Goal: Task Accomplishment & Management: Manage account settings

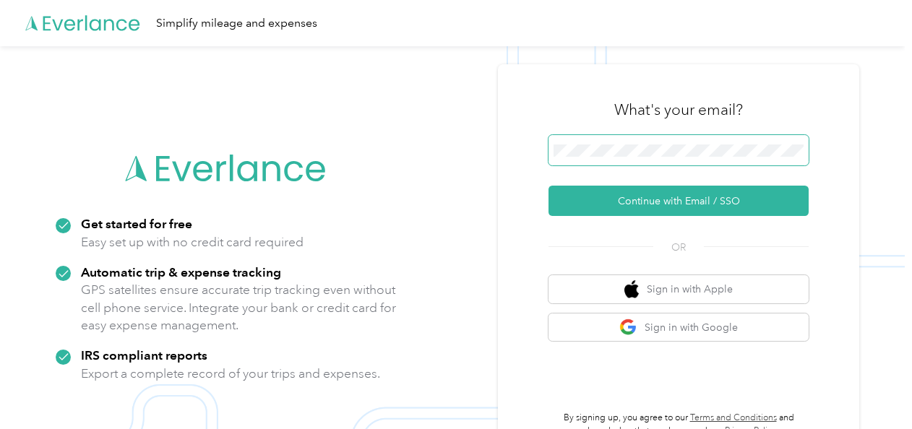
click at [622, 157] on span at bounding box center [679, 150] width 260 height 30
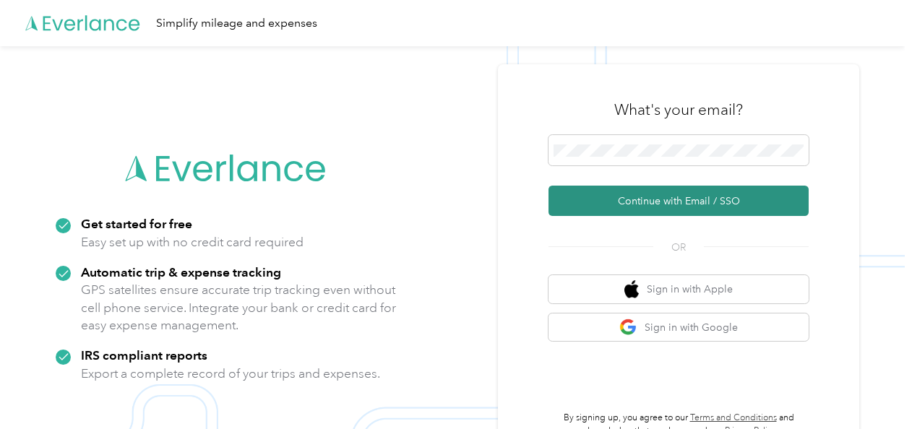
click at [664, 204] on button "Continue with Email / SSO" at bounding box center [679, 201] width 260 height 30
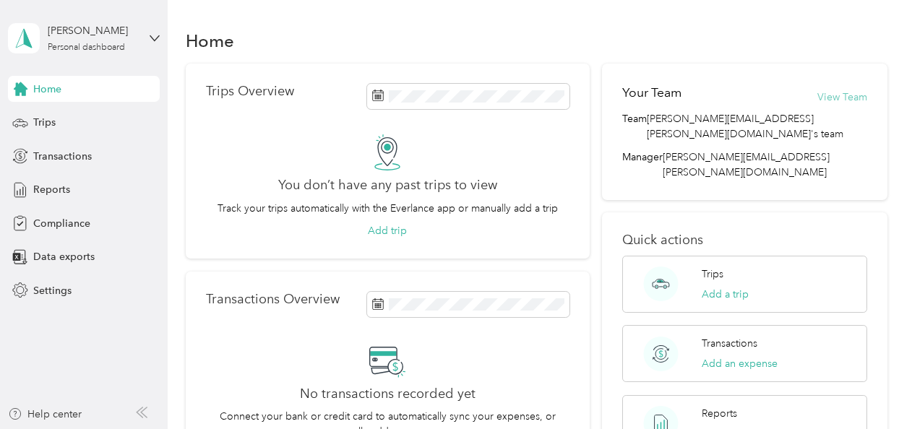
click at [836, 98] on button "View Team" at bounding box center [843, 97] width 50 height 15
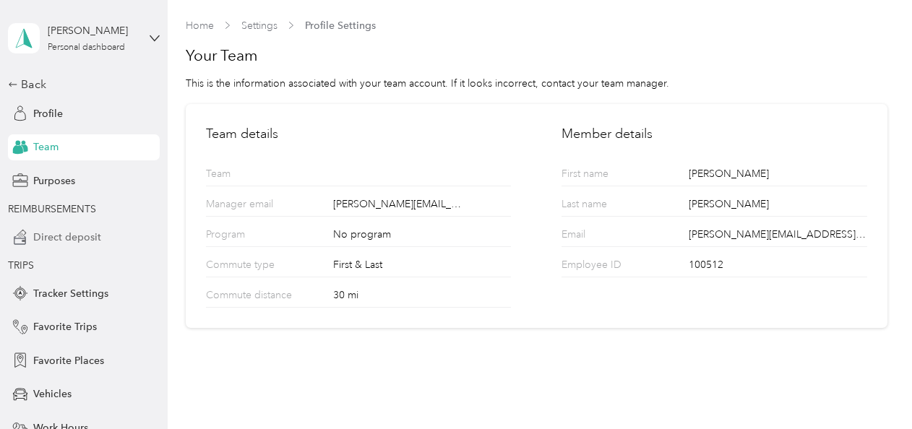
click at [82, 241] on span "Direct deposit" at bounding box center [67, 237] width 68 height 15
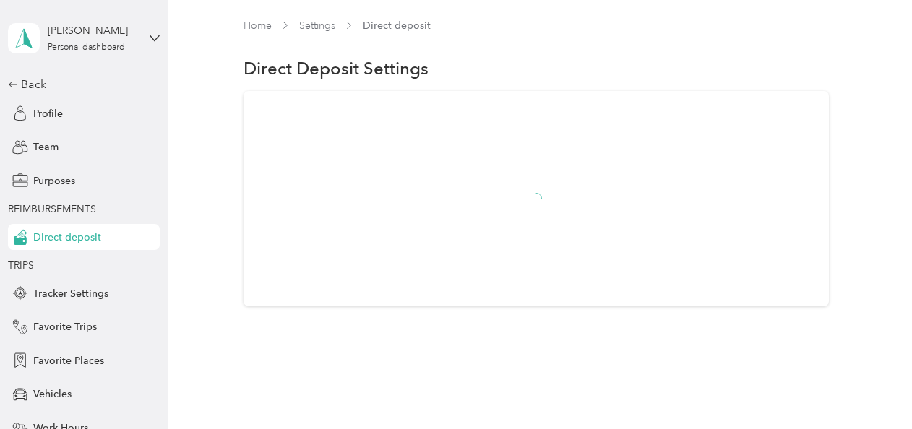
click at [474, 215] on div at bounding box center [536, 198] width 585 height 215
click at [38, 382] on div "Vehicles" at bounding box center [84, 395] width 152 height 26
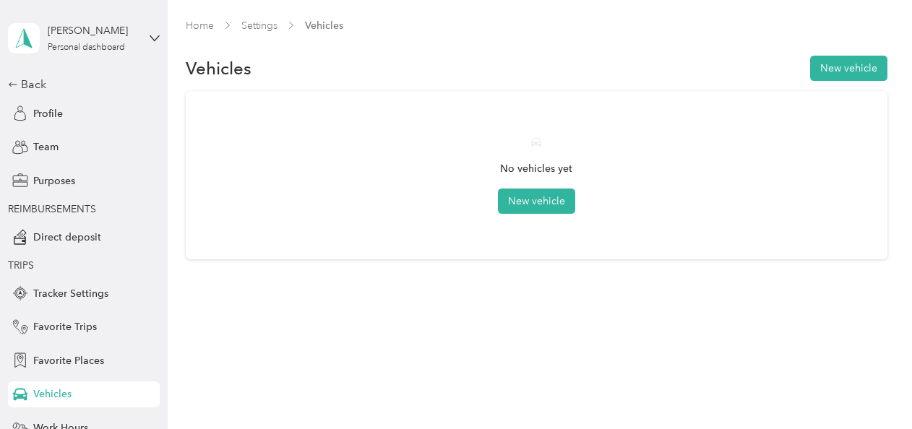
click at [47, 400] on span "Vehicles" at bounding box center [52, 394] width 38 height 15
click at [515, 204] on button "New vehicle" at bounding box center [536, 201] width 77 height 25
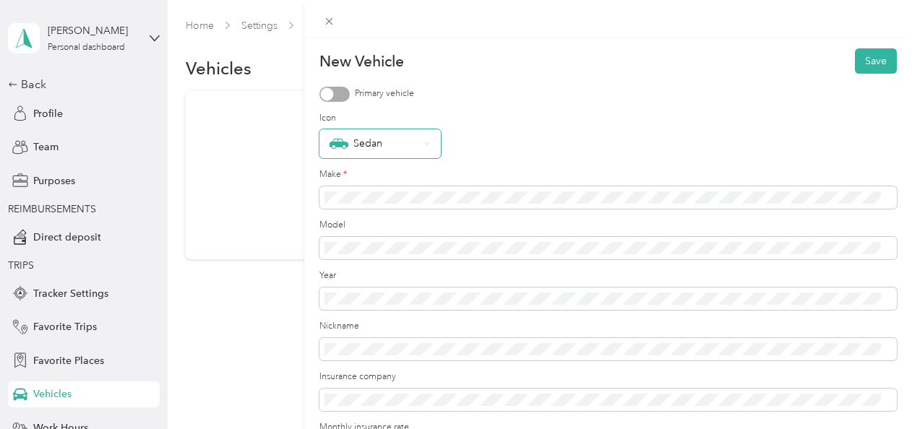
click at [432, 144] on div "Sedan" at bounding box center [380, 143] width 121 height 29
click at [335, 102] on form "New Vehicle Save Primary vehicle Icon Sedan Make * Model Year Nickname Insuranc…" at bounding box center [609, 300] width 578 height 505
click at [333, 88] on div at bounding box center [335, 94] width 30 height 15
click at [422, 146] on div "Sedan" at bounding box center [380, 143] width 121 height 29
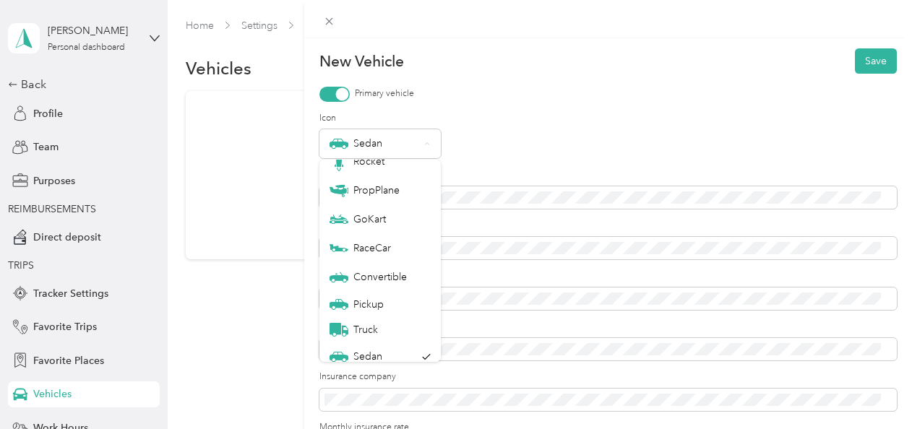
scroll to position [51, 0]
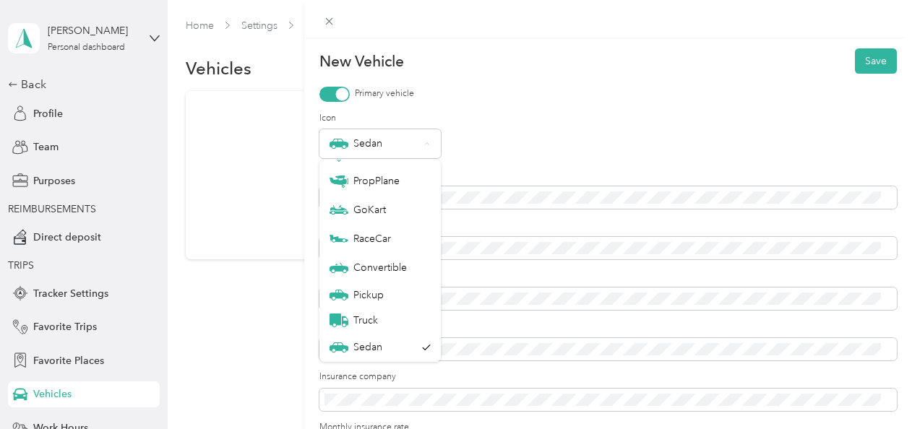
click at [518, 140] on div "Sedan" at bounding box center [609, 143] width 578 height 29
click at [531, 153] on div "Sedan" at bounding box center [609, 143] width 578 height 29
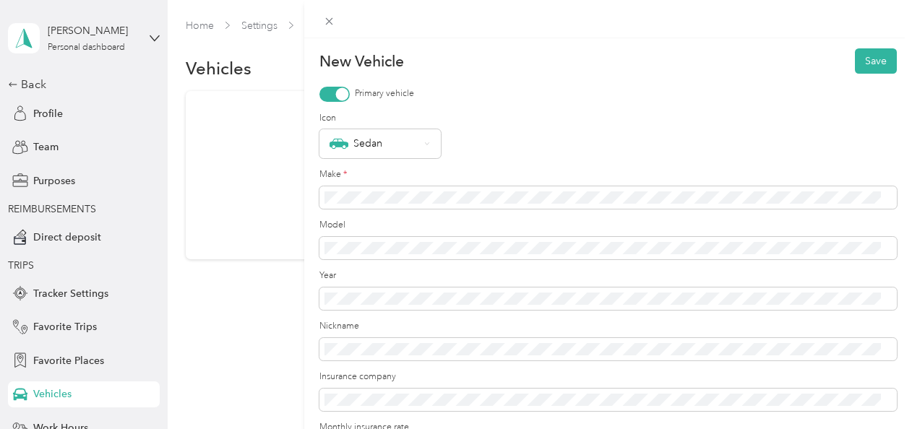
click at [593, 34] on div at bounding box center [608, 19] width 608 height 38
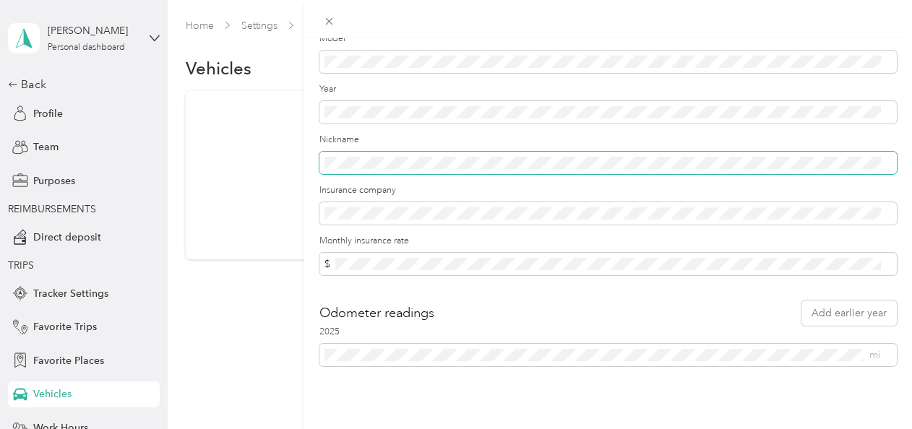
scroll to position [197, 0]
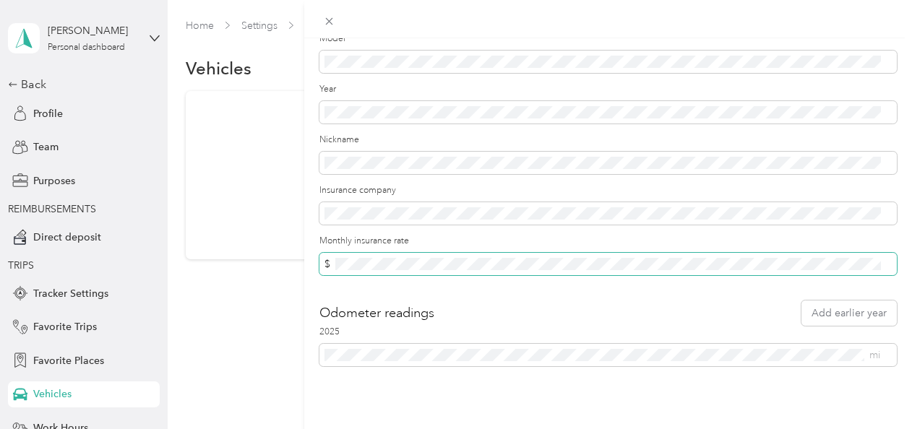
click at [361, 260] on span "$" at bounding box center [609, 264] width 578 height 23
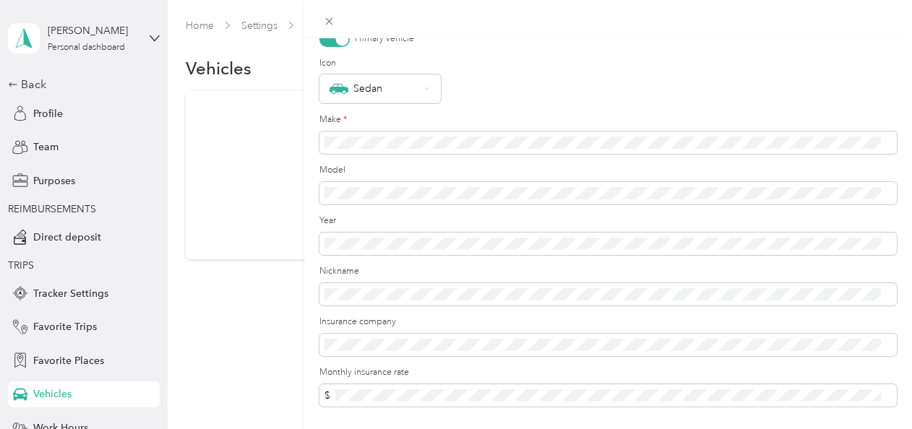
scroll to position [0, 0]
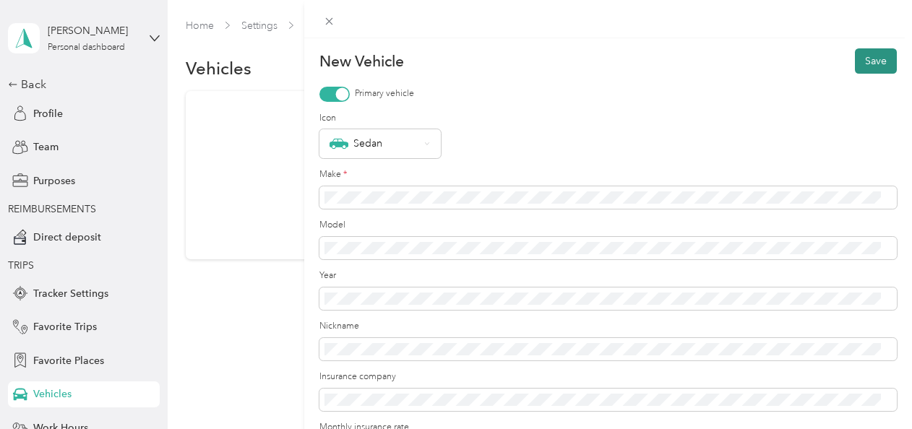
click at [872, 61] on button "Save" at bounding box center [876, 60] width 42 height 25
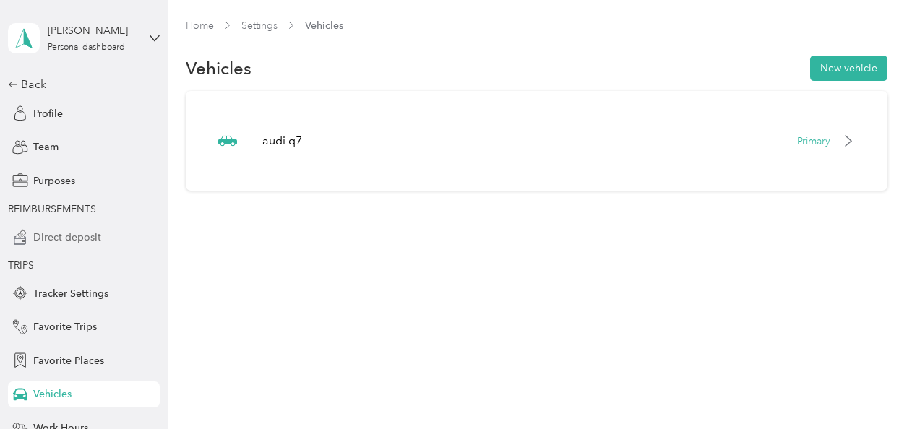
click at [67, 235] on span "Direct deposit" at bounding box center [67, 237] width 68 height 15
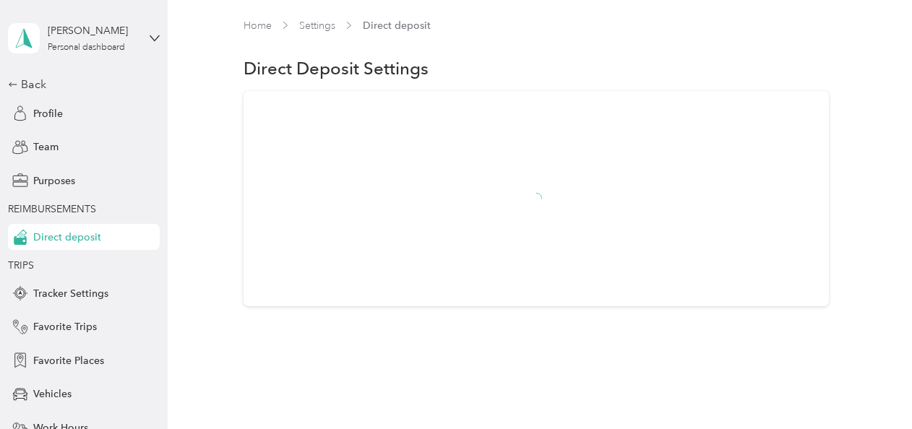
click at [368, 140] on div at bounding box center [536, 198] width 585 height 215
click at [56, 239] on span "Direct deposit" at bounding box center [67, 237] width 68 height 15
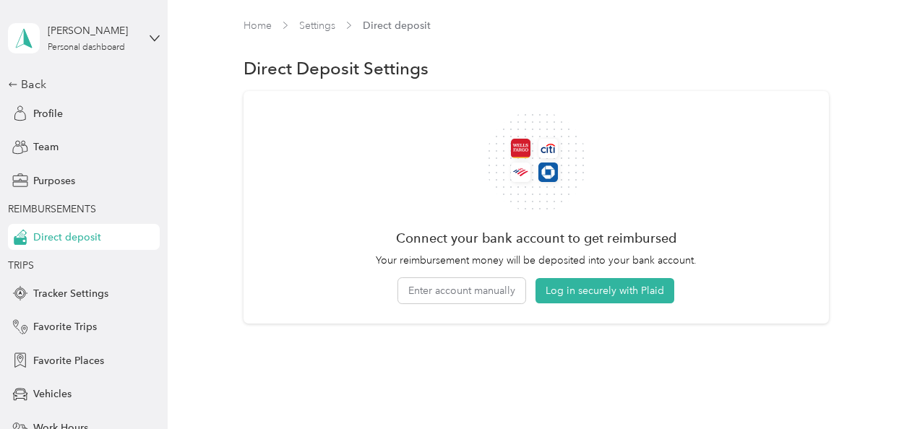
drag, startPoint x: 49, startPoint y: 113, endPoint x: 123, endPoint y: 160, distance: 87.8
click at [123, 160] on div "Back Profile Team Purposes REIMBURSEMENTS Direct deposit TRIPS Tracker Settings…" at bounding box center [84, 315] width 152 height 478
click at [36, 108] on span "Profile" at bounding box center [48, 113] width 30 height 15
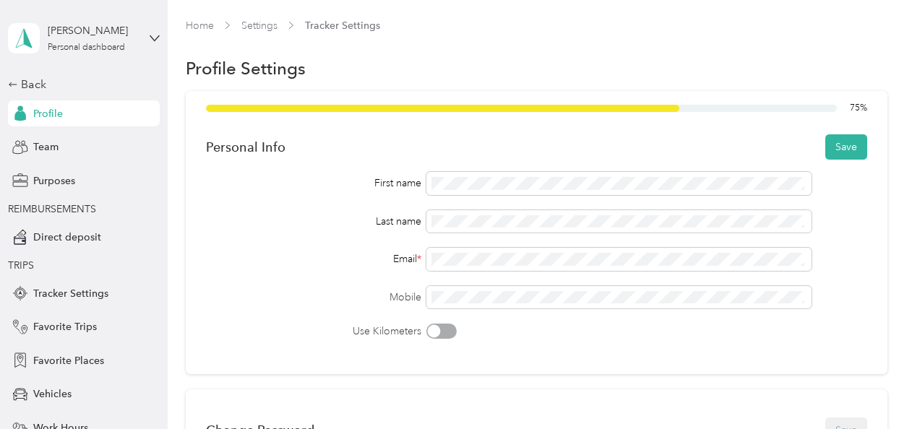
drag, startPoint x: 905, startPoint y: 124, endPoint x: 742, endPoint y: 25, distance: 190.7
click at [742, 25] on div "Home Settings Tracker Settings" at bounding box center [537, 25] width 702 height 15
click at [838, 148] on button "Save" at bounding box center [846, 146] width 42 height 25
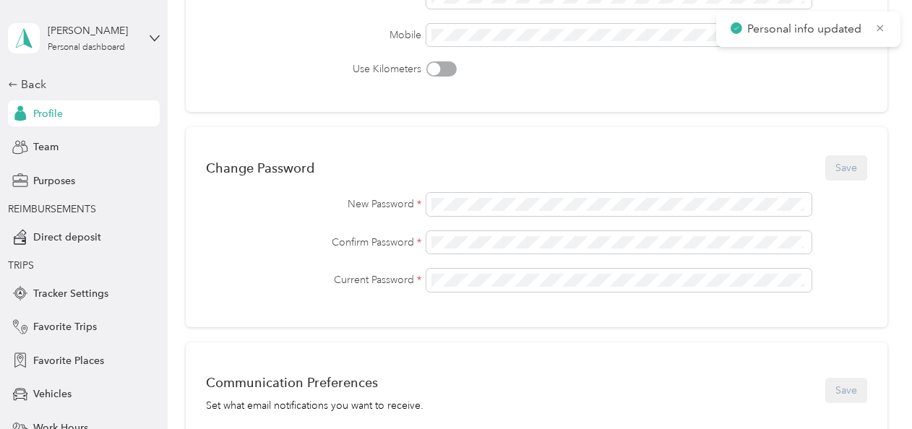
scroll to position [275, 0]
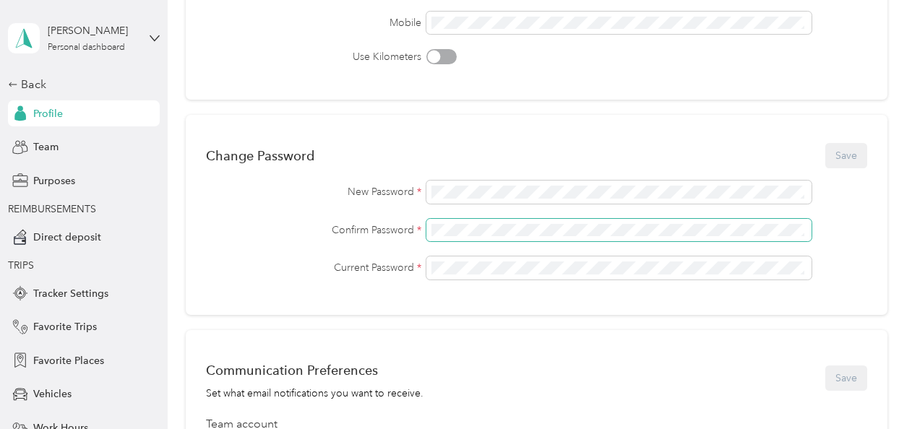
click at [571, 221] on span at bounding box center [619, 230] width 386 height 23
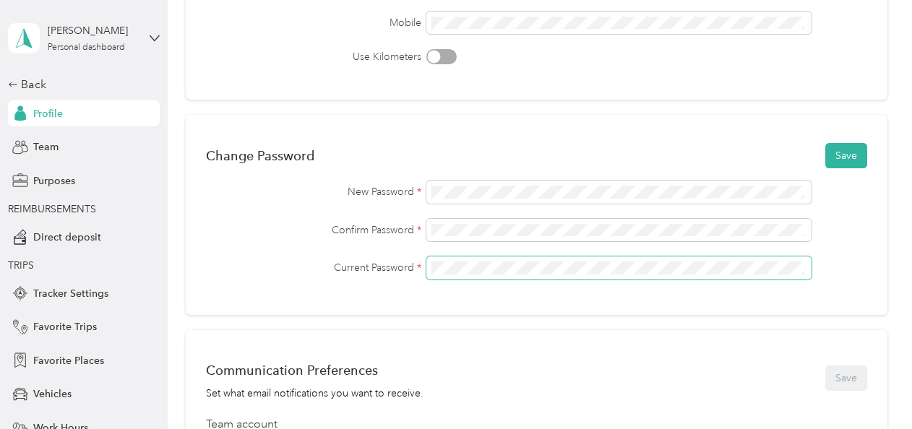
click at [797, 257] on span at bounding box center [619, 268] width 386 height 23
click at [843, 158] on button "Save" at bounding box center [846, 155] width 42 height 25
click at [852, 157] on button "Save" at bounding box center [846, 155] width 42 height 25
click at [815, 74] on icon at bounding box center [814, 74] width 8 height 13
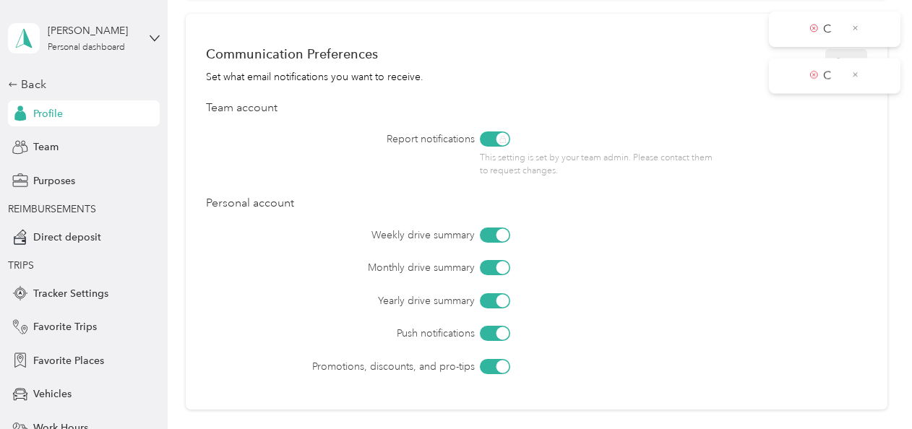
scroll to position [593, 0]
click at [502, 134] on div "This setting is set by your team admin. Please contact them to request changes." at bounding box center [601, 153] width 242 height 46
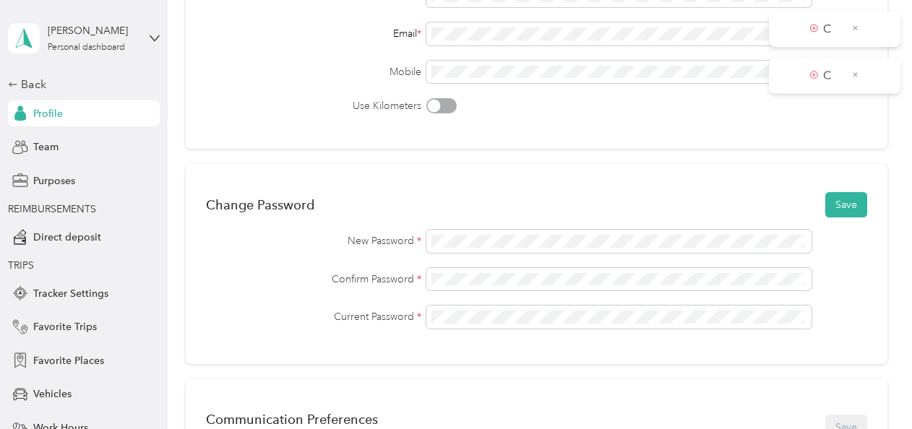
scroll to position [0, 0]
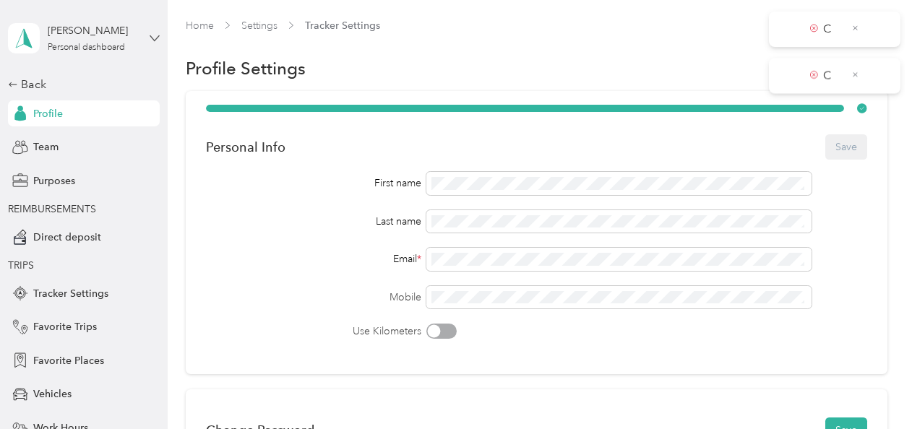
click at [150, 40] on icon at bounding box center [155, 38] width 10 height 10
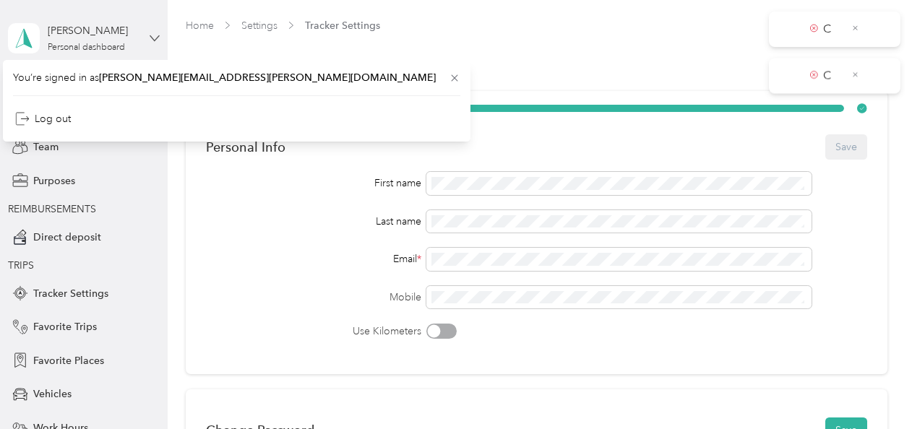
click at [150, 40] on icon at bounding box center [155, 38] width 10 height 10
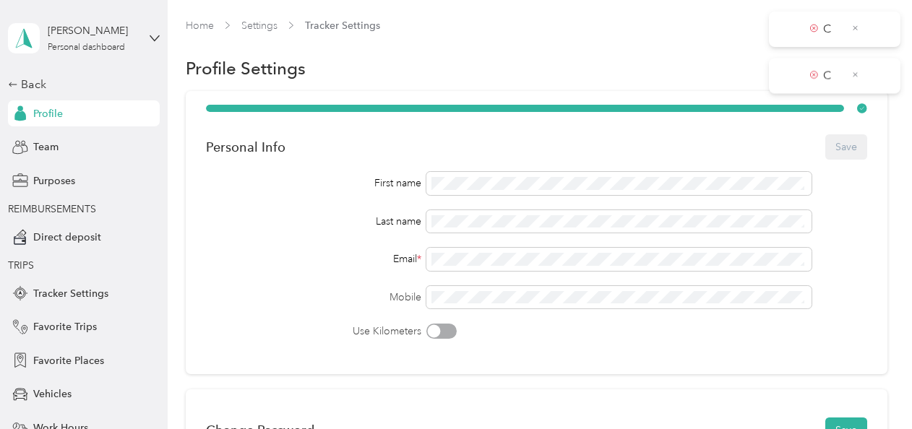
click at [140, 36] on div "[PERSON_NAME] Personal dashboard" at bounding box center [84, 38] width 152 height 51
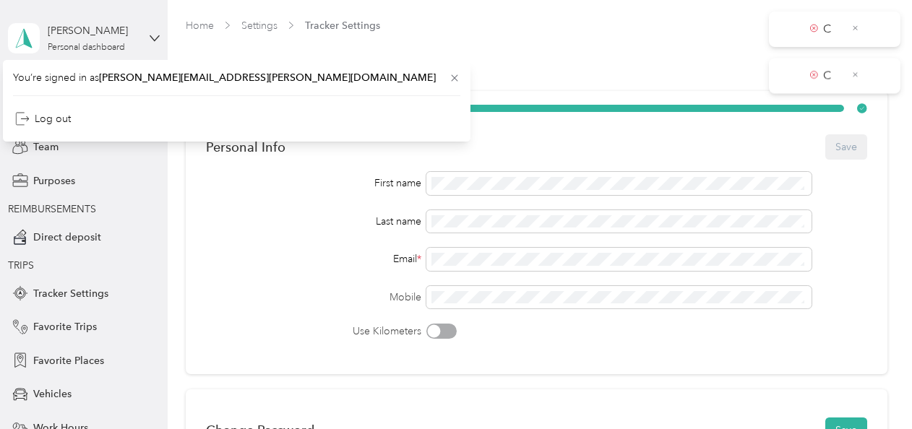
click at [140, 36] on div "[PERSON_NAME] Personal dashboard" at bounding box center [84, 38] width 152 height 51
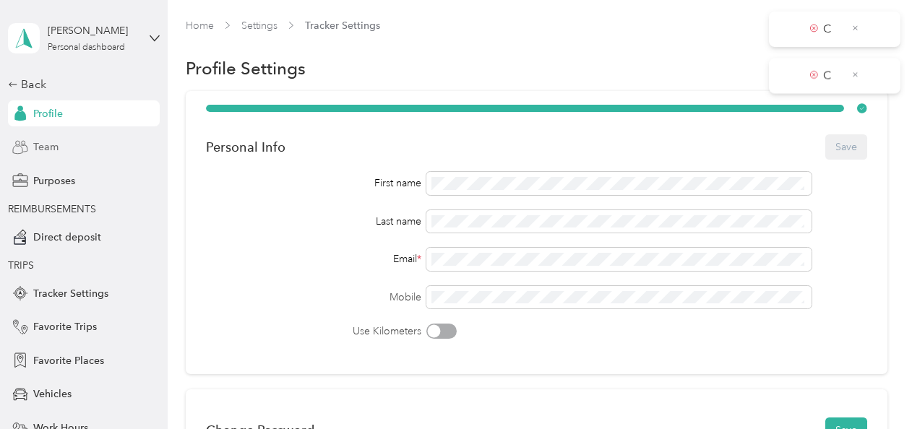
click at [46, 141] on span "Team" at bounding box center [45, 147] width 25 height 15
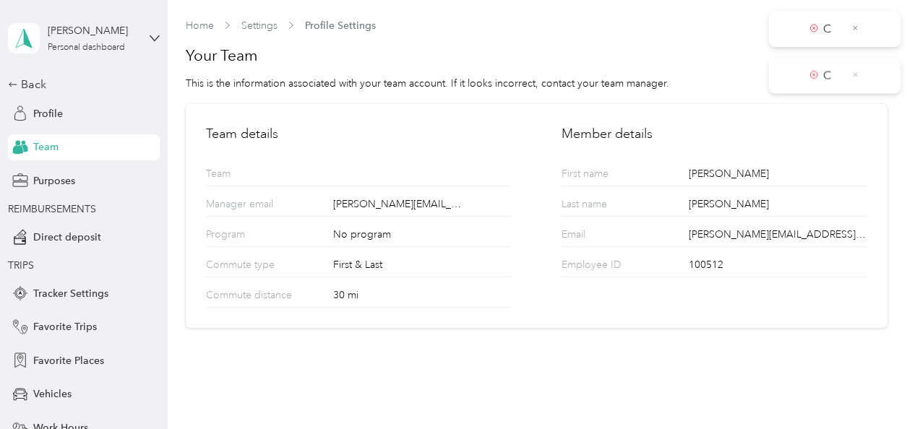
click at [853, 78] on icon at bounding box center [856, 74] width 8 height 13
click at [854, 33] on icon at bounding box center [856, 28] width 8 height 13
click at [51, 175] on span "Purposes" at bounding box center [54, 180] width 42 height 15
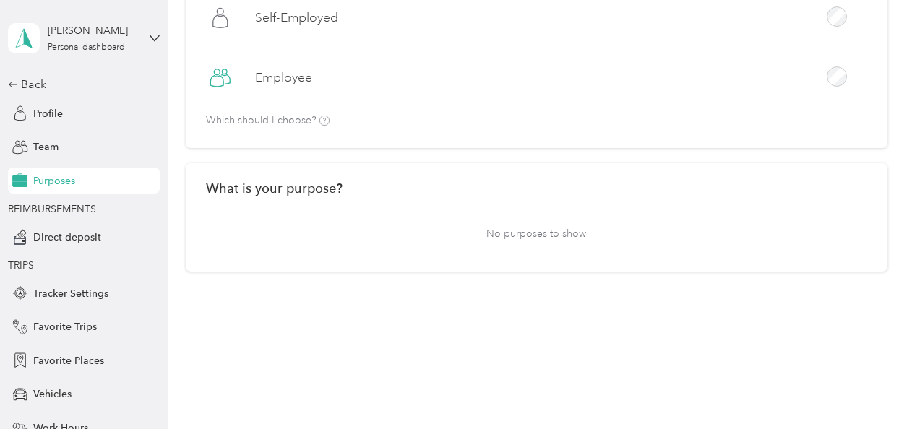
scroll to position [147, 0]
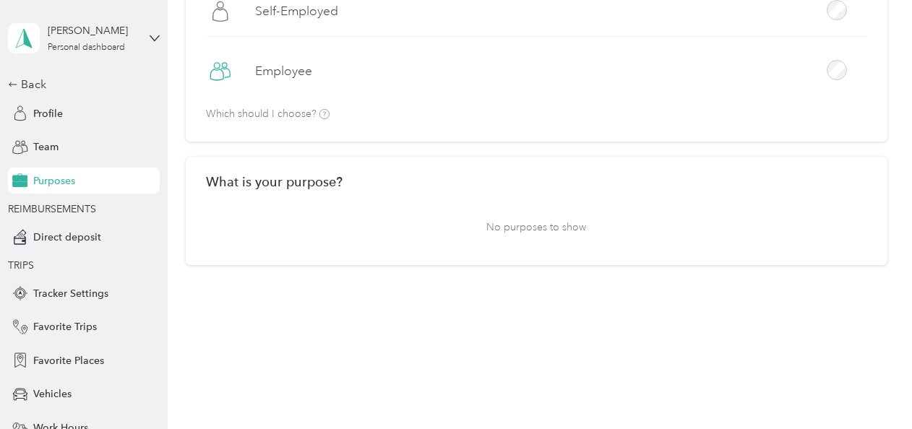
click at [524, 228] on p "No purposes to show" at bounding box center [536, 227] width 661 height 35
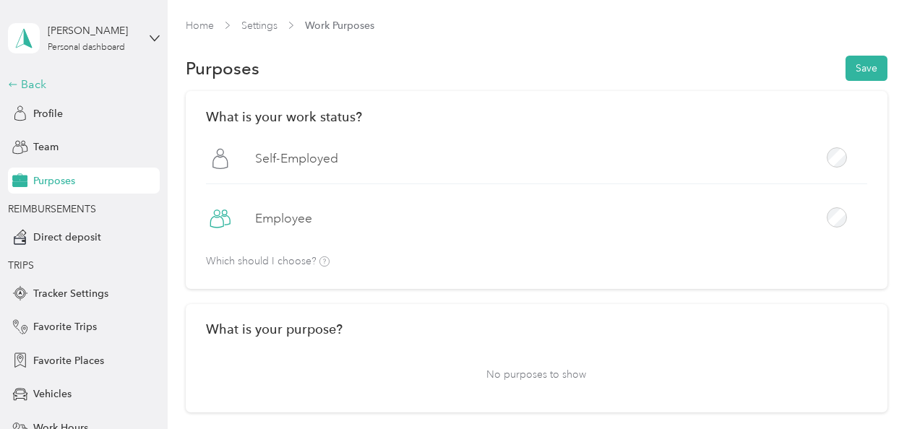
click at [20, 84] on div "Back" at bounding box center [80, 84] width 145 height 17
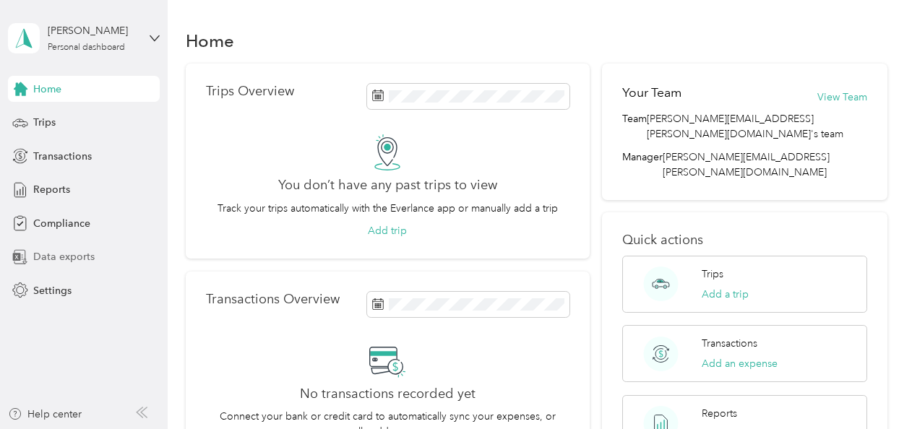
click at [155, 262] on div "Data exports" at bounding box center [84, 257] width 152 height 26
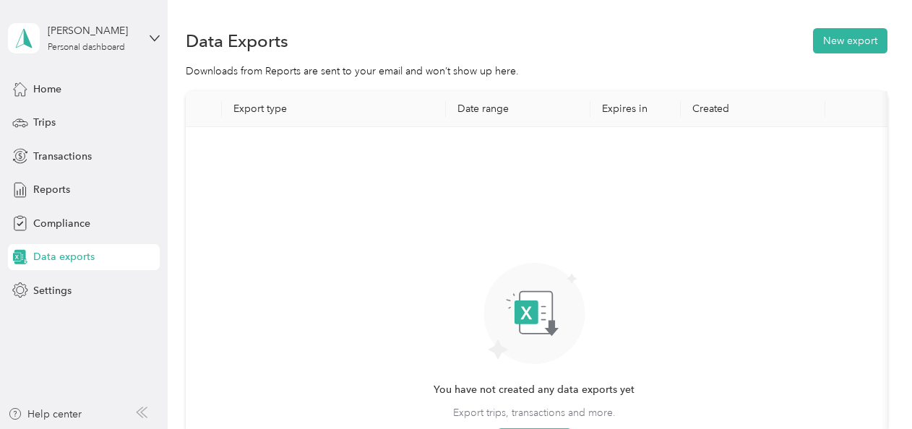
click at [155, 262] on div "Data exports" at bounding box center [84, 257] width 152 height 26
